Goal: Task Accomplishment & Management: Complete application form

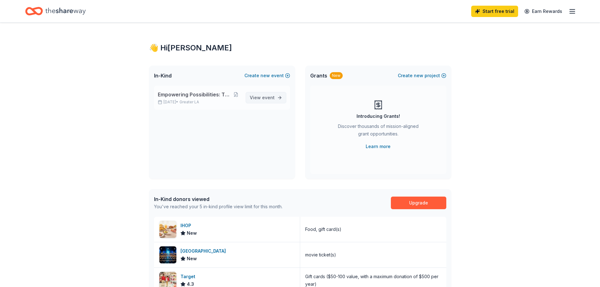
click at [269, 103] on link "View event" at bounding box center [266, 97] width 41 height 11
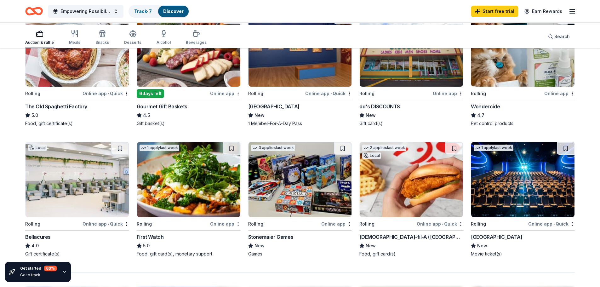
scroll to position [346, 0]
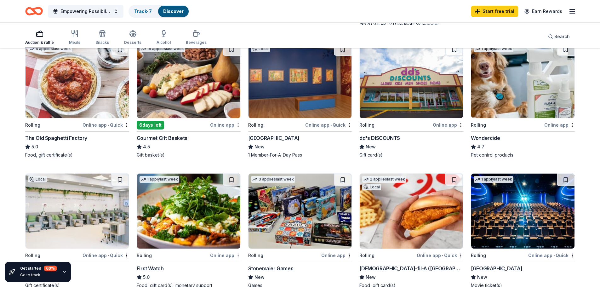
click at [295, 118] on img at bounding box center [299, 80] width 103 height 75
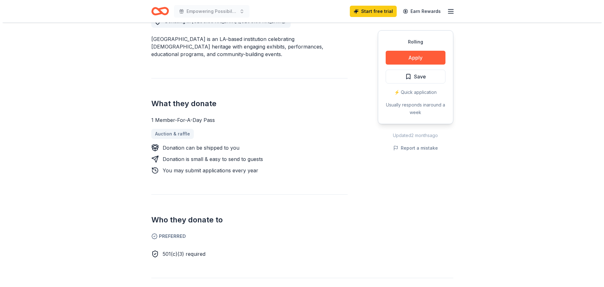
scroll to position [189, 0]
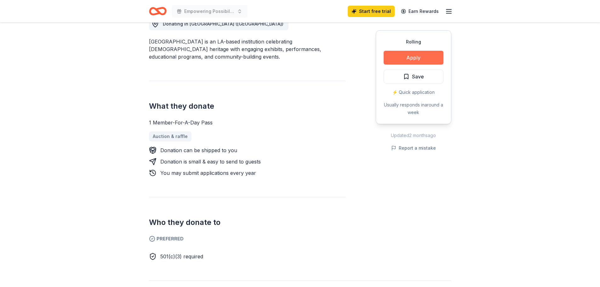
click at [394, 65] on button "Apply" at bounding box center [413, 58] width 60 height 14
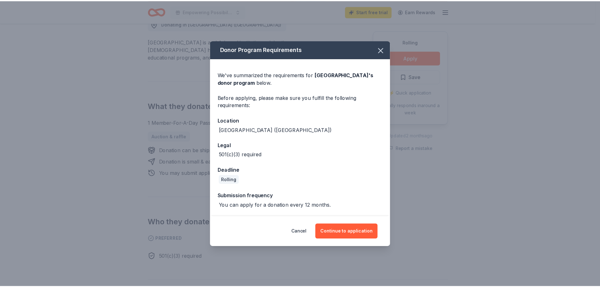
scroll to position [11, 0]
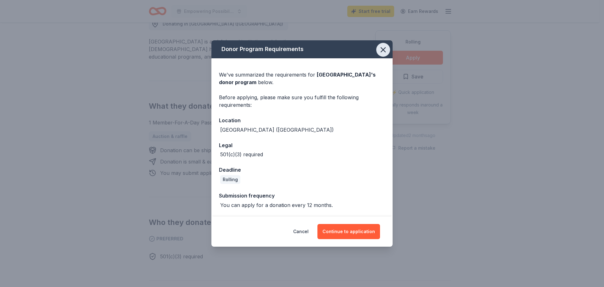
click at [388, 45] on icon "button" at bounding box center [383, 49] width 9 height 9
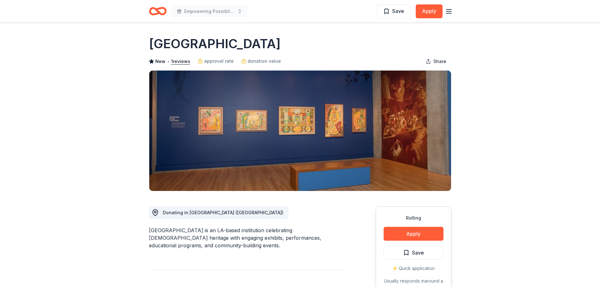
scroll to position [0, 0]
